Goal: Information Seeking & Learning: Understand process/instructions

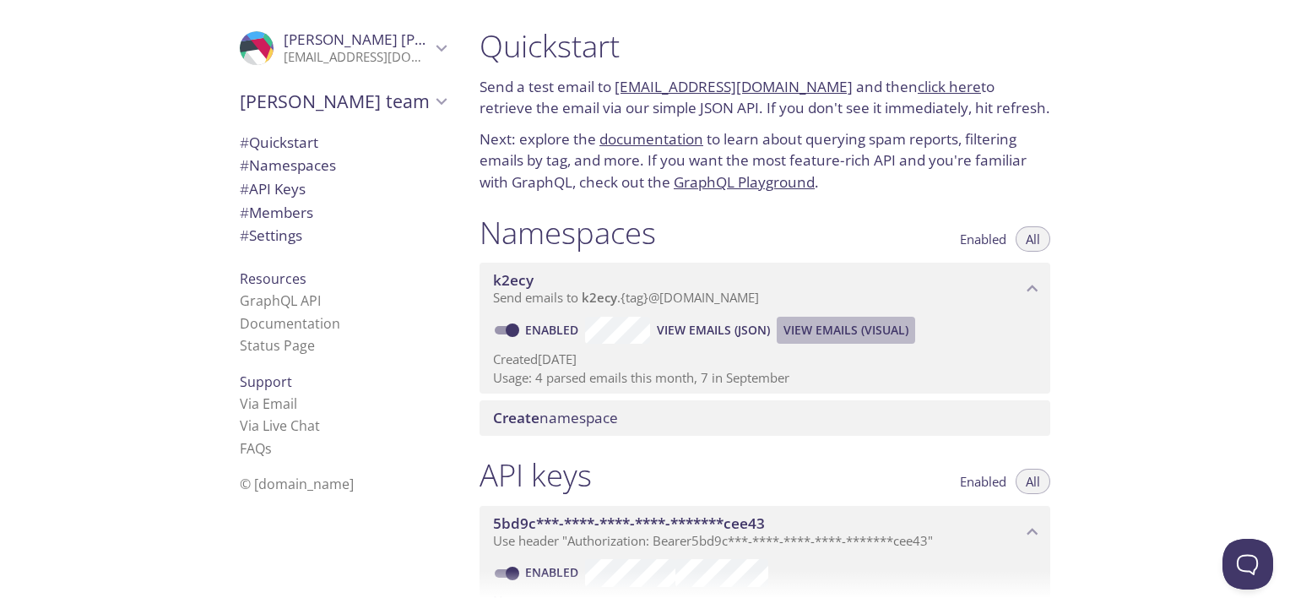
click at [838, 331] on span "View Emails (Visual)" at bounding box center [846, 330] width 125 height 20
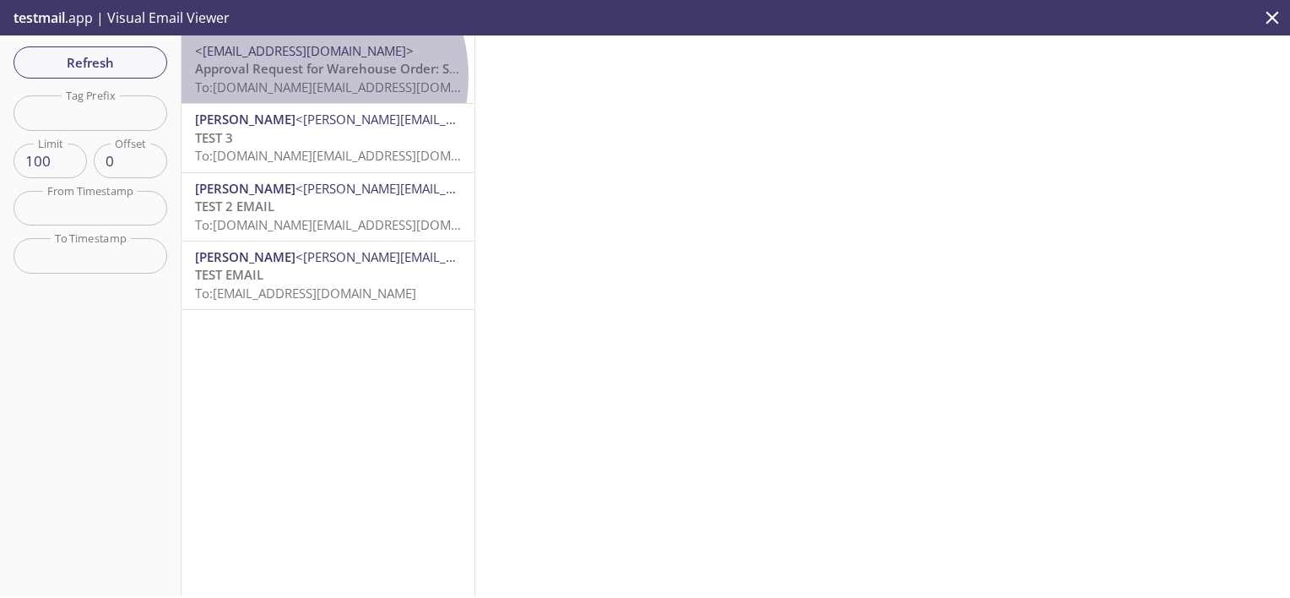
click at [304, 78] on p "Approval Request for Warehouse Order: SO4000061 To: [DOMAIN_NAME][EMAIL_ADDRESS…" at bounding box center [328, 78] width 266 height 36
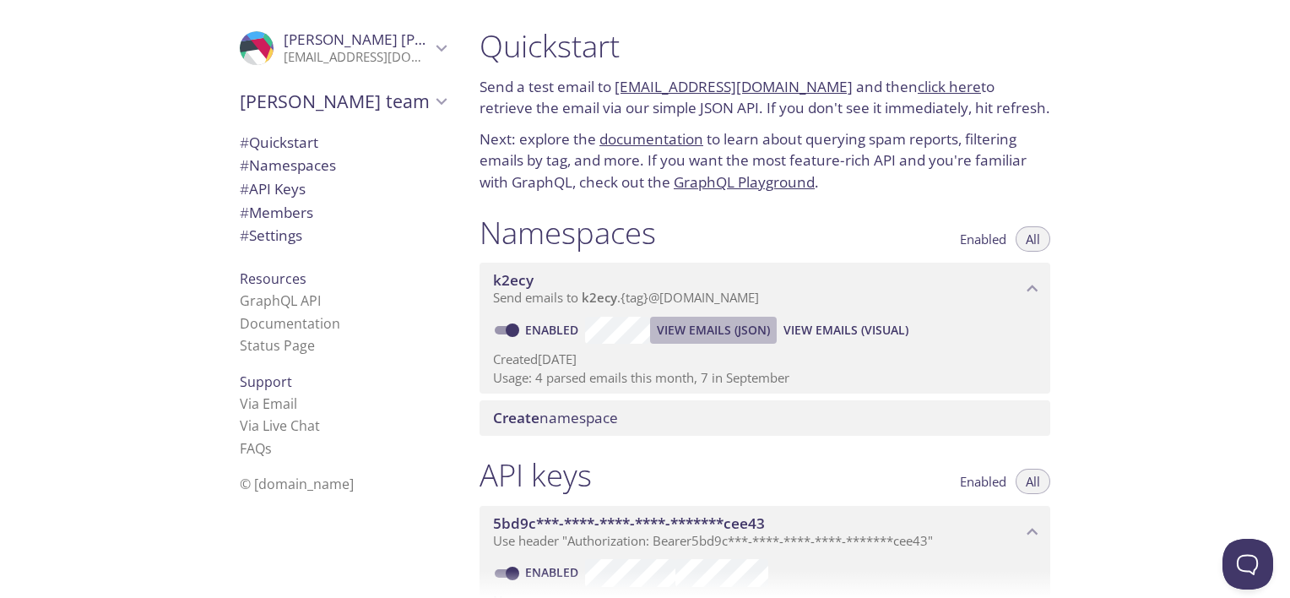
click at [719, 328] on span "View Emails (JSON)" at bounding box center [713, 330] width 113 height 20
click at [268, 320] on link "Documentation" at bounding box center [290, 323] width 100 height 19
